Goal: Complete application form

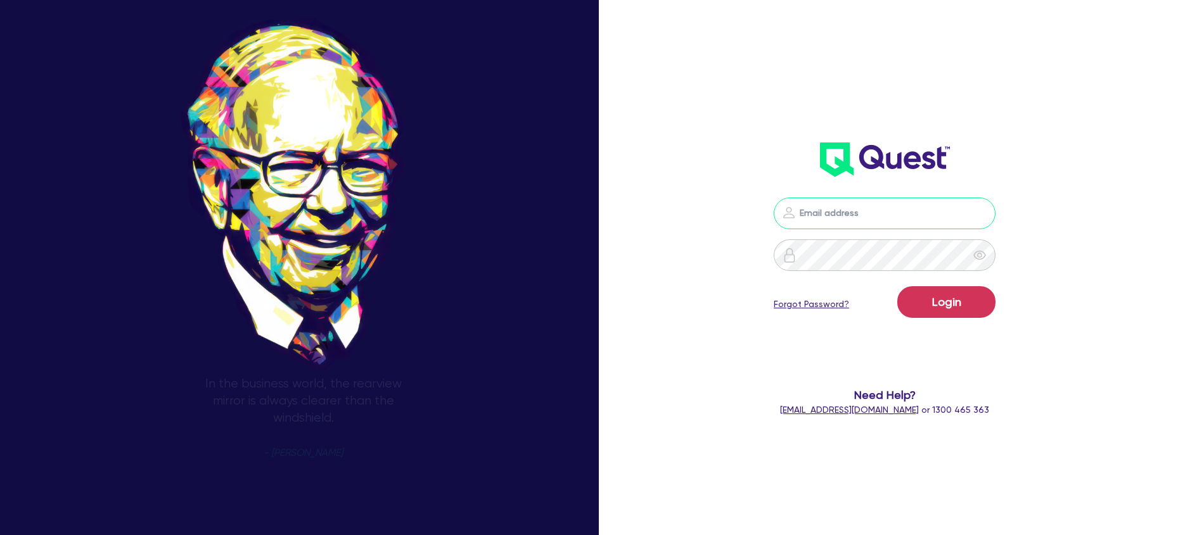
click at [826, 219] on input "email" at bounding box center [884, 214] width 222 height 32
type input "[PERSON_NAME][EMAIL_ADDRESS][DOMAIN_NAME]"
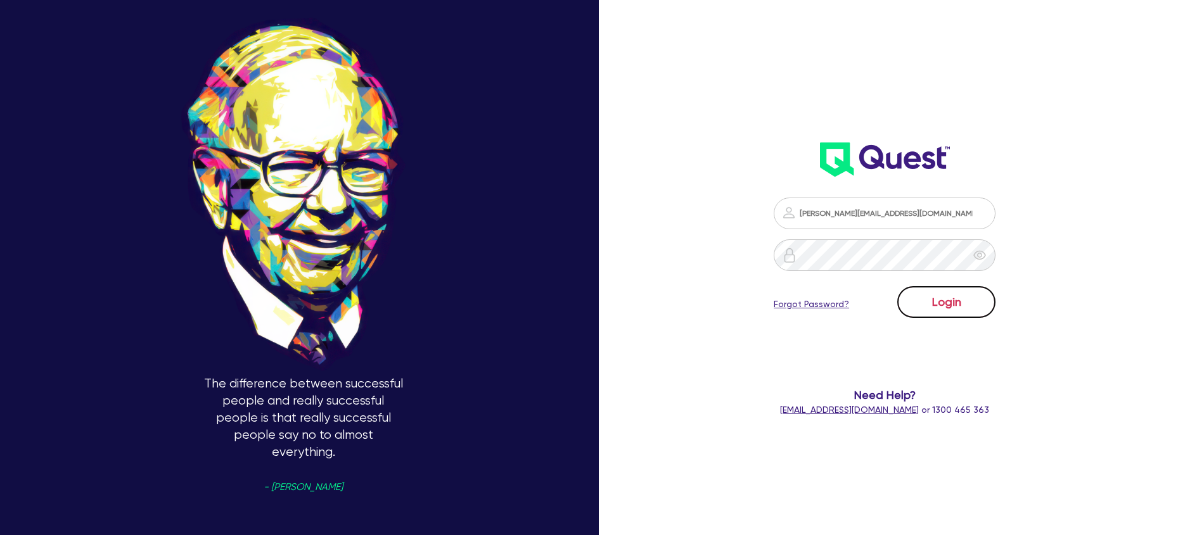
click at [966, 298] on button "Login" at bounding box center [946, 302] width 98 height 32
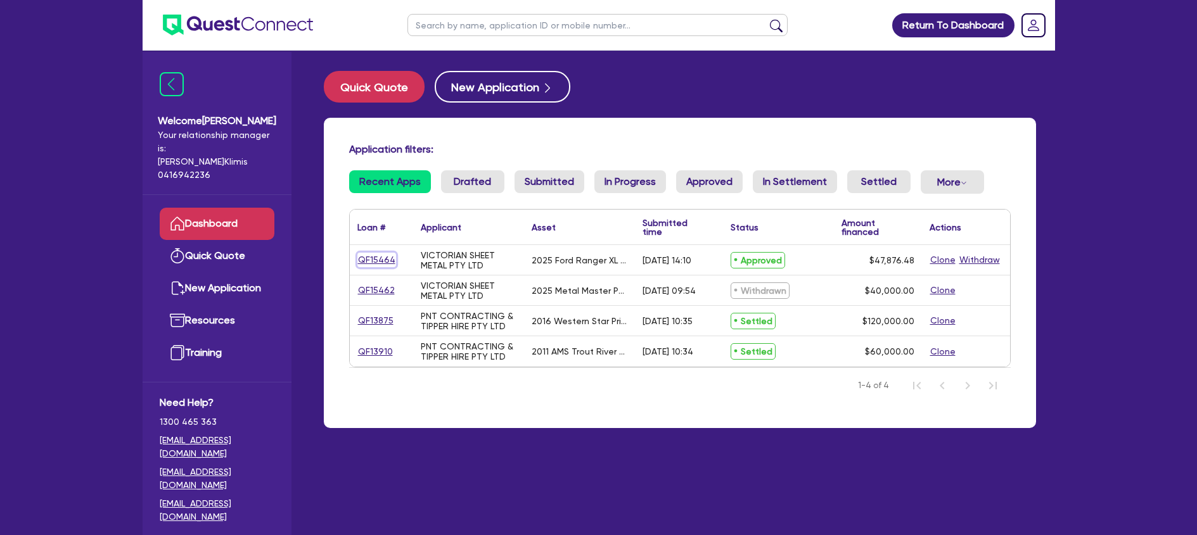
click at [384, 262] on link "QF15464" at bounding box center [376, 260] width 39 height 15
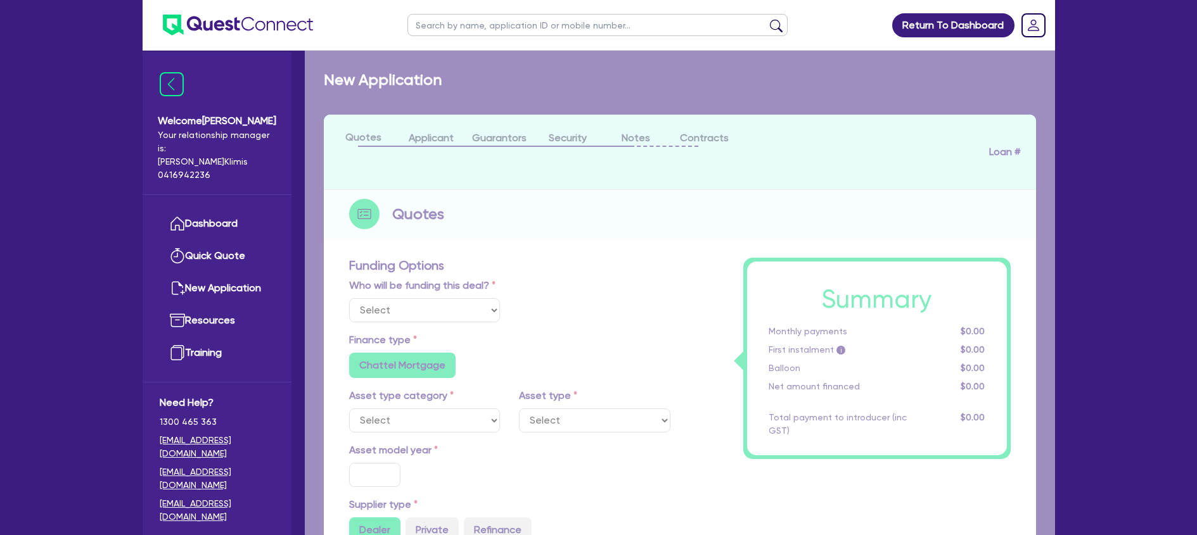
select select "Quest Finance - Platform Funding"
select select "CARS_AND_LIGHT_TRUCKS"
type input "2025"
type input "59,845.6"
type input "11,969.12"
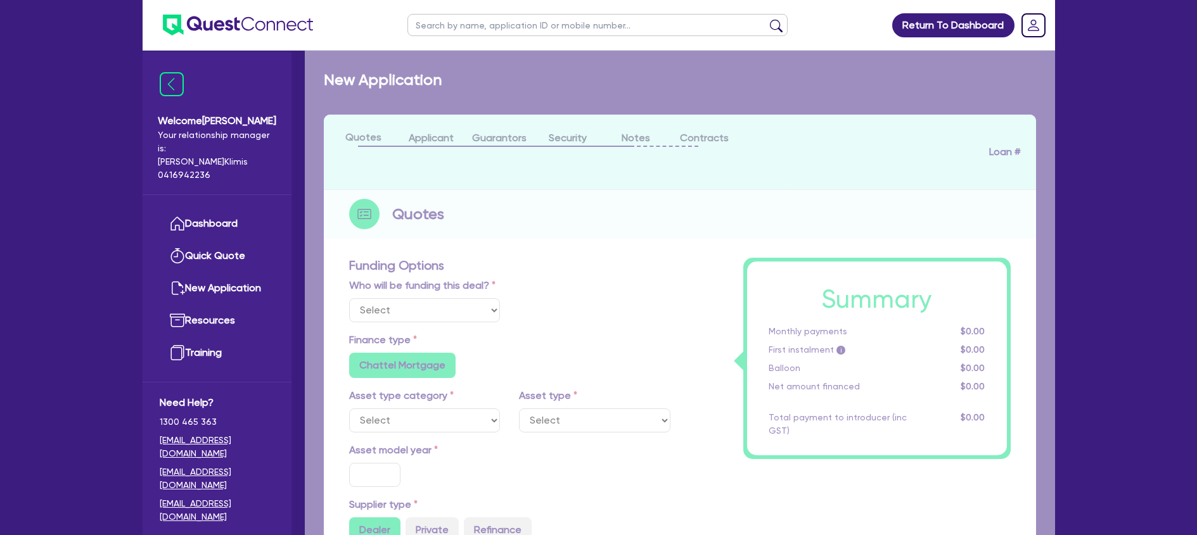
radio input "true"
type input "17.95"
type input "150"
select select "PASSENGER_VEHICLES"
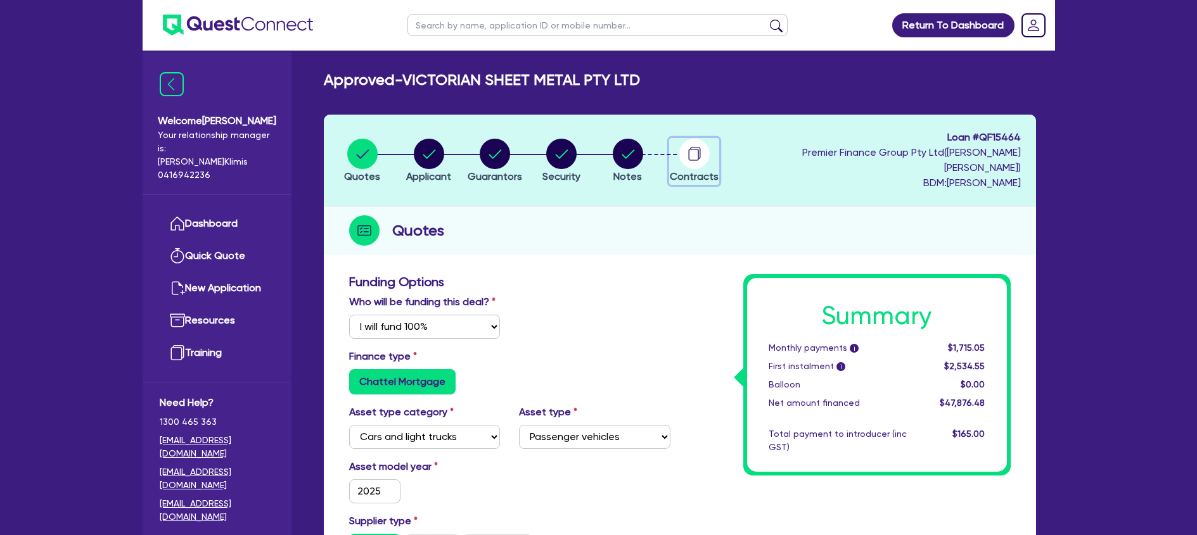
click at [700, 155] on circle "button" at bounding box center [694, 154] width 30 height 30
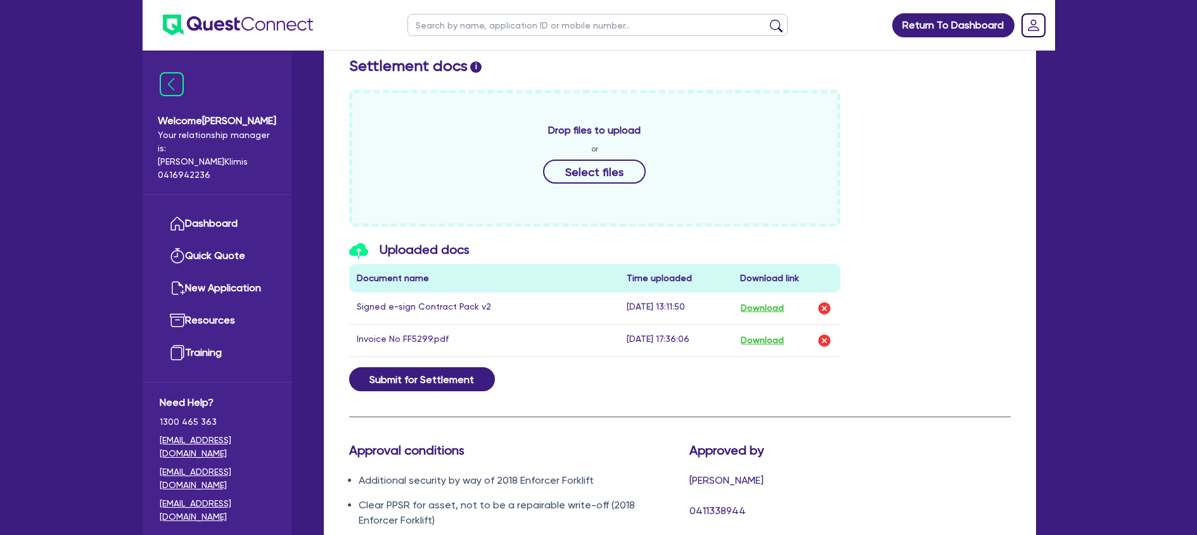
scroll to position [591, 0]
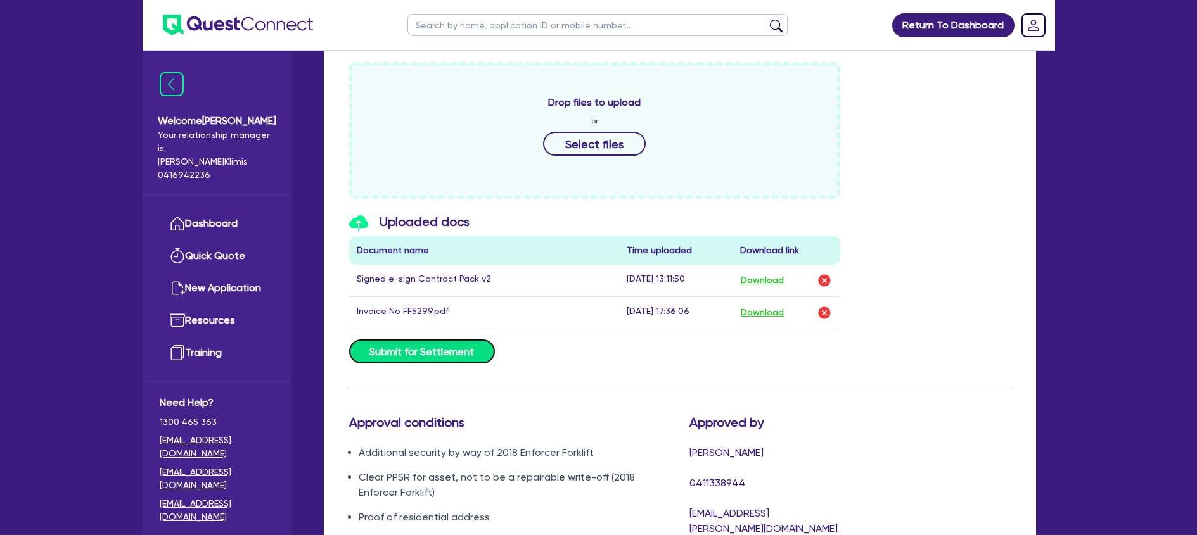
click at [450, 340] on button "Submit for Settlement" at bounding box center [422, 352] width 146 height 24
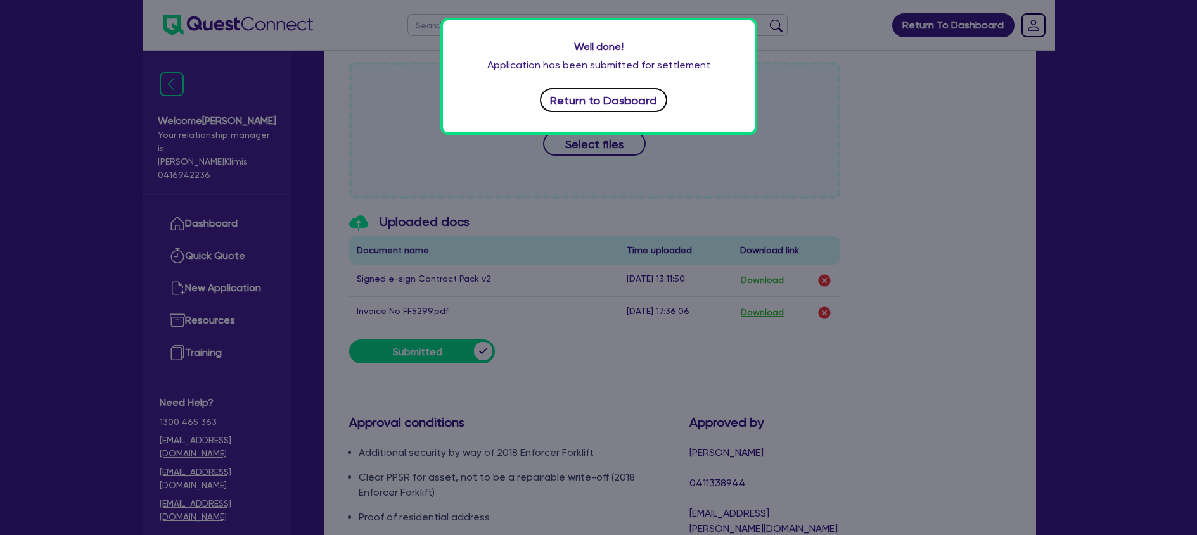
click at [601, 96] on button "Return to Dasboard" at bounding box center [604, 100] width 128 height 24
